Goal: Information Seeking & Learning: Find specific fact

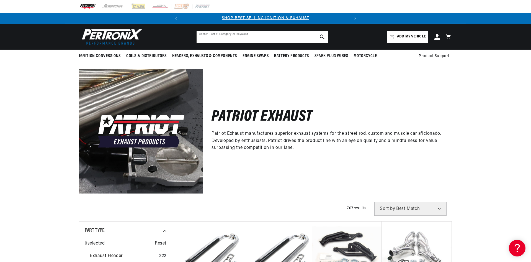
click at [208, 37] on input "text" at bounding box center [263, 37] width 132 height 12
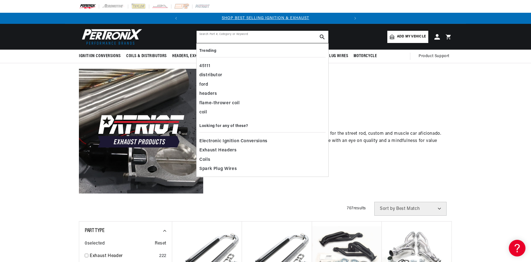
paste input "PEP66031"
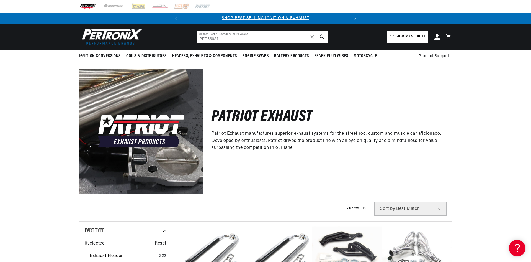
drag, startPoint x: 208, startPoint y: 39, endPoint x: 184, endPoint y: 39, distance: 23.5
click at [191, 39] on header "Ignition Conversions Back Ignition Conversions Shop by Feature" at bounding box center [265, 37] width 401 height 26
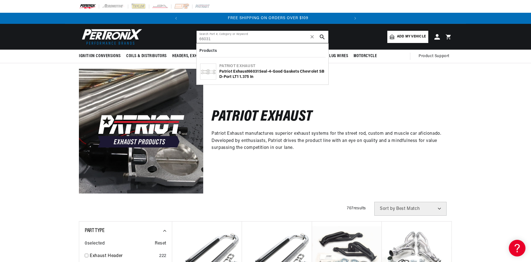
scroll to position [0, 168]
type input "66031"
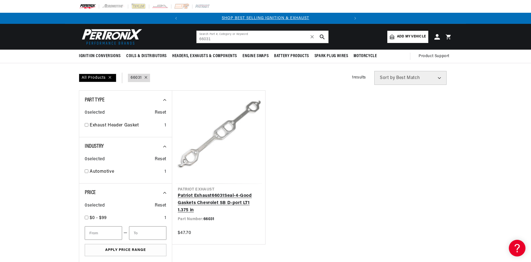
click at [213, 192] on link "Patriot Exhaust 66031 Seal-4-Good Gaskets Chevrolet SB D-port LT1 1.375 in" at bounding box center [219, 202] width 82 height 21
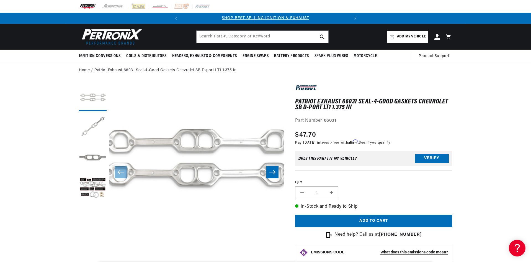
drag, startPoint x: 253, startPoint y: 168, endPoint x: 211, endPoint y: 156, distance: 43.4
drag, startPoint x: 211, startPoint y: 156, endPoint x: 196, endPoint y: 205, distance: 51.0
drag, startPoint x: 196, startPoint y: 205, endPoint x: 182, endPoint y: 186, distance: 23.7
click at [92, 258] on button "Open media 1 in modal" at bounding box center [92, 258] width 0 height 0
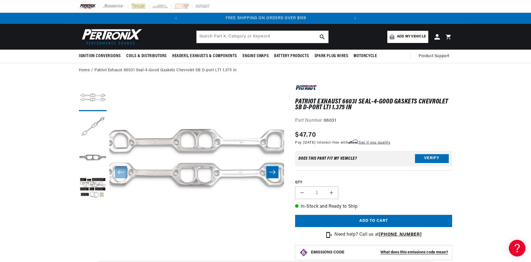
drag, startPoint x: 243, startPoint y: 174, endPoint x: 207, endPoint y: 186, distance: 37.7
drag, startPoint x: 207, startPoint y: 186, endPoint x: 198, endPoint y: 186, distance: 9.4
click at [92, 258] on button "Open media 1 in modal" at bounding box center [92, 258] width 0 height 0
